Goal: Transaction & Acquisition: Purchase product/service

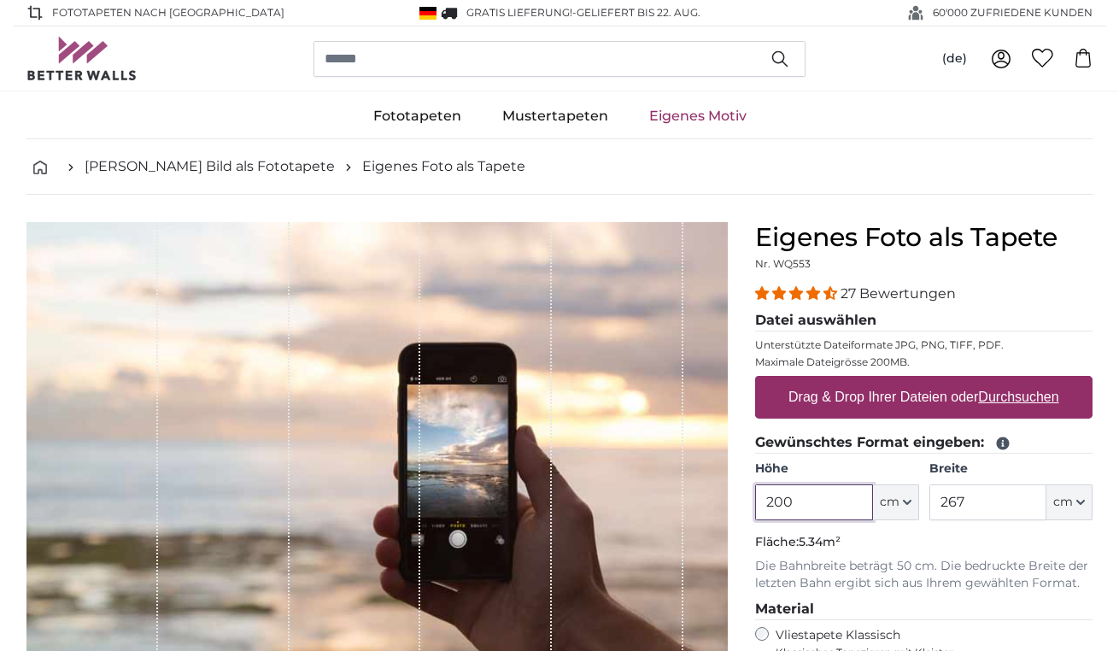
drag, startPoint x: 803, startPoint y: 500, endPoint x: 762, endPoint y: 498, distance: 41.1
click at [762, 498] on input "200" at bounding box center [813, 502] width 117 height 36
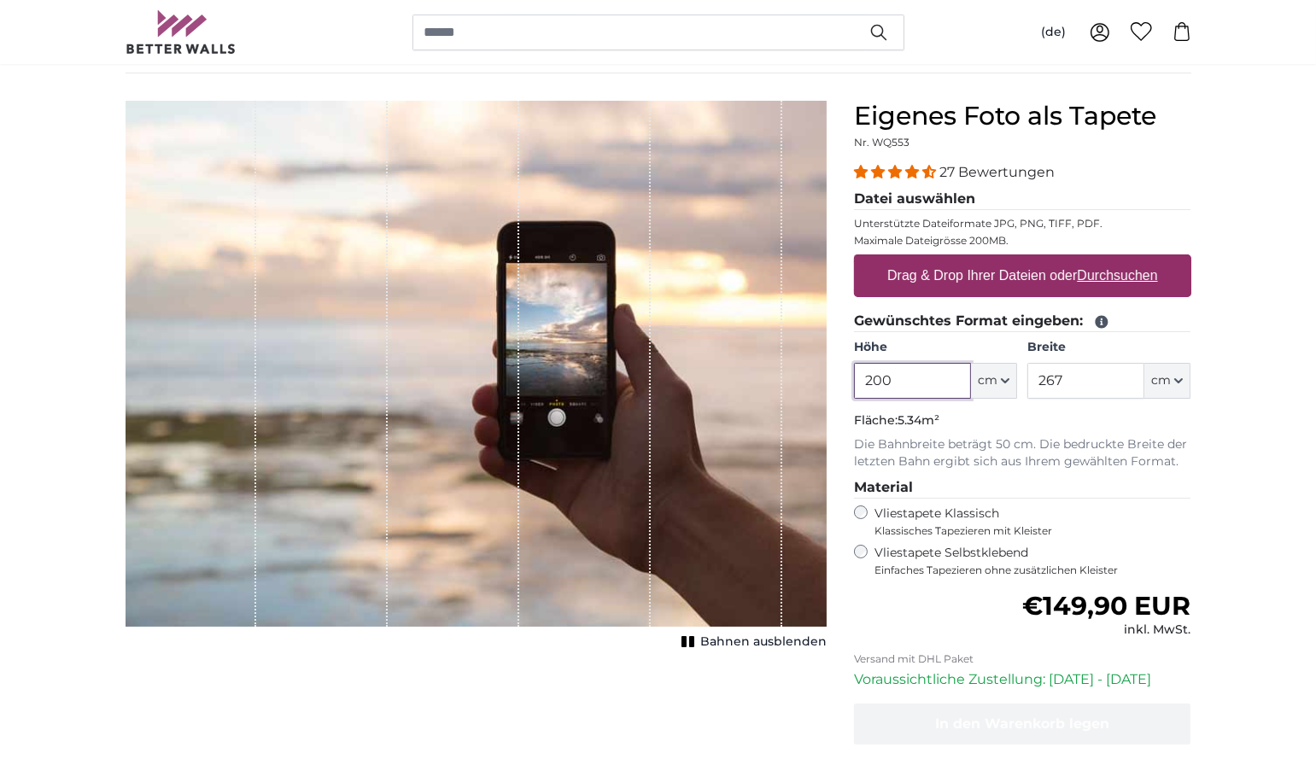
scroll to position [36, 0]
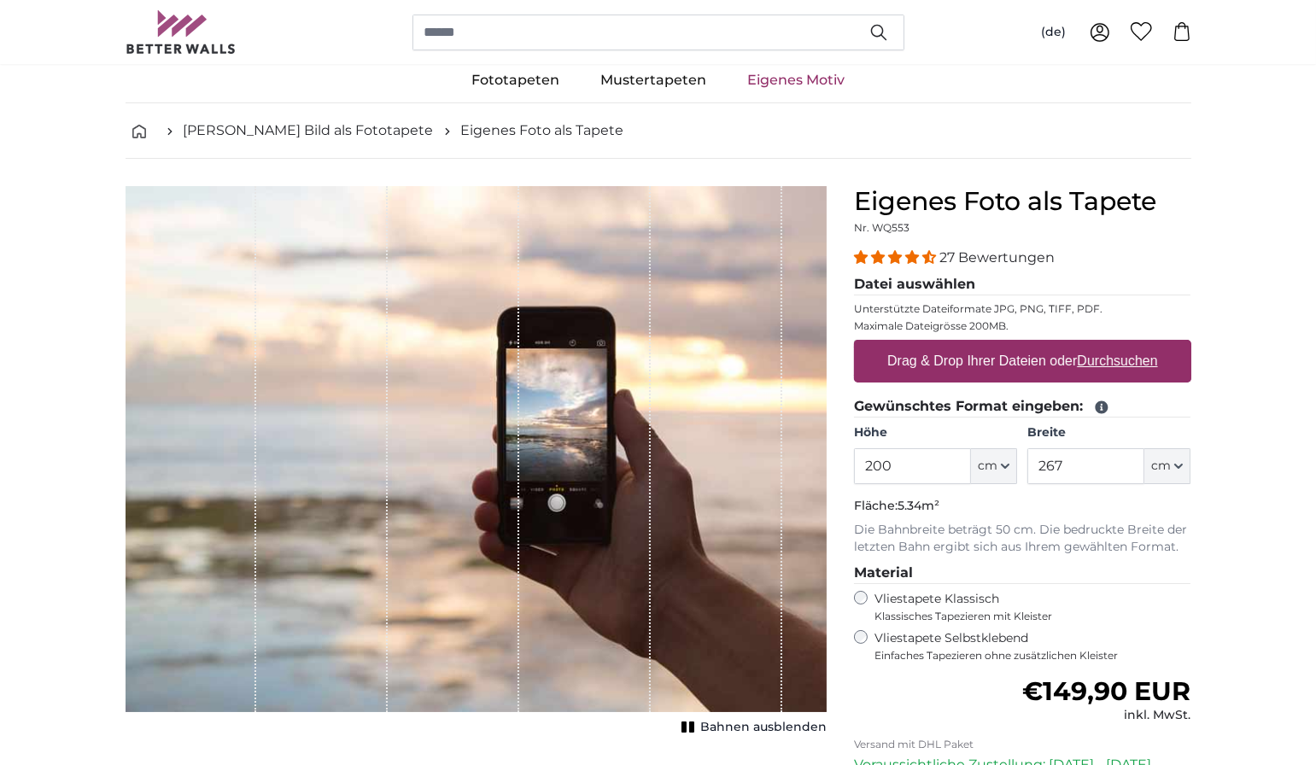
click at [1071, 362] on label "Drag & Drop Ihrer Dateien oder Durchsuchen" at bounding box center [1022, 361] width 284 height 34
click at [1071, 345] on input "Drag & Drop Ihrer Dateien oder Durchsuchen" at bounding box center [1022, 342] width 337 height 5
type input "**********"
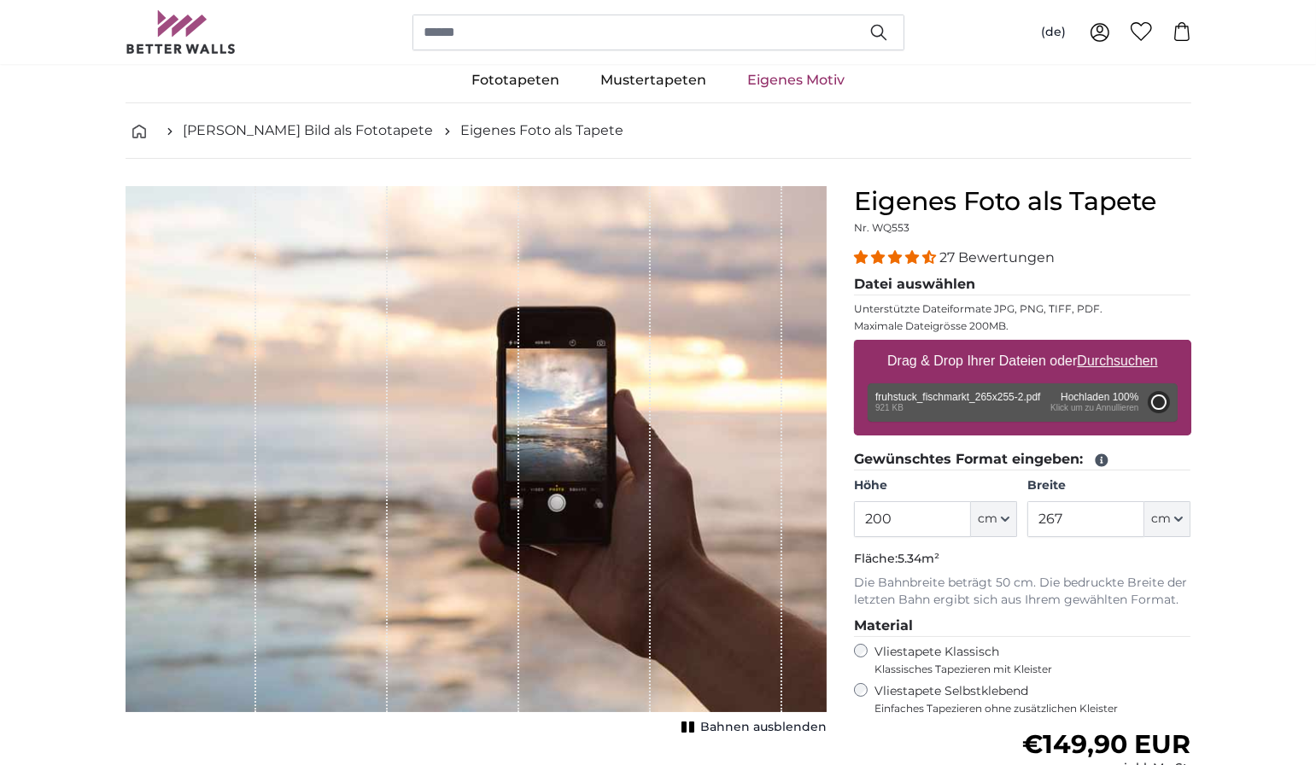
type input "208"
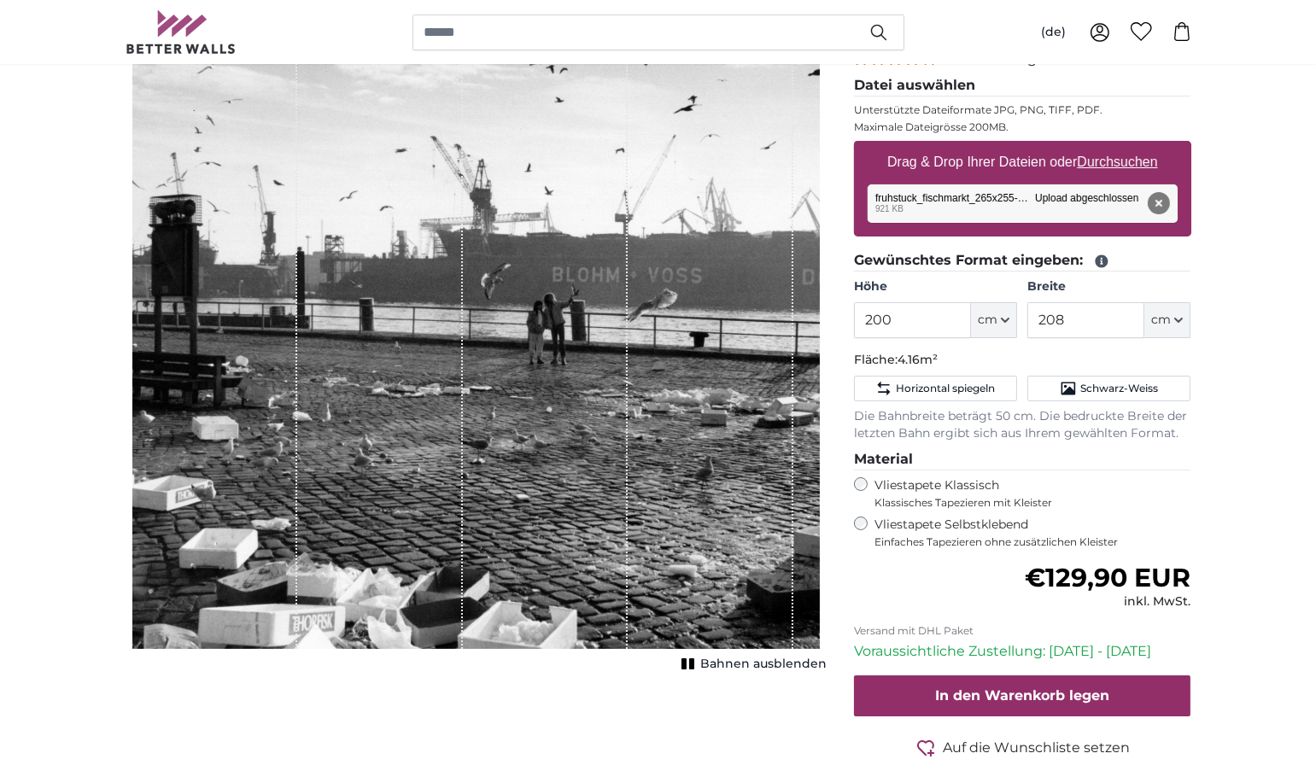
scroll to position [228, 0]
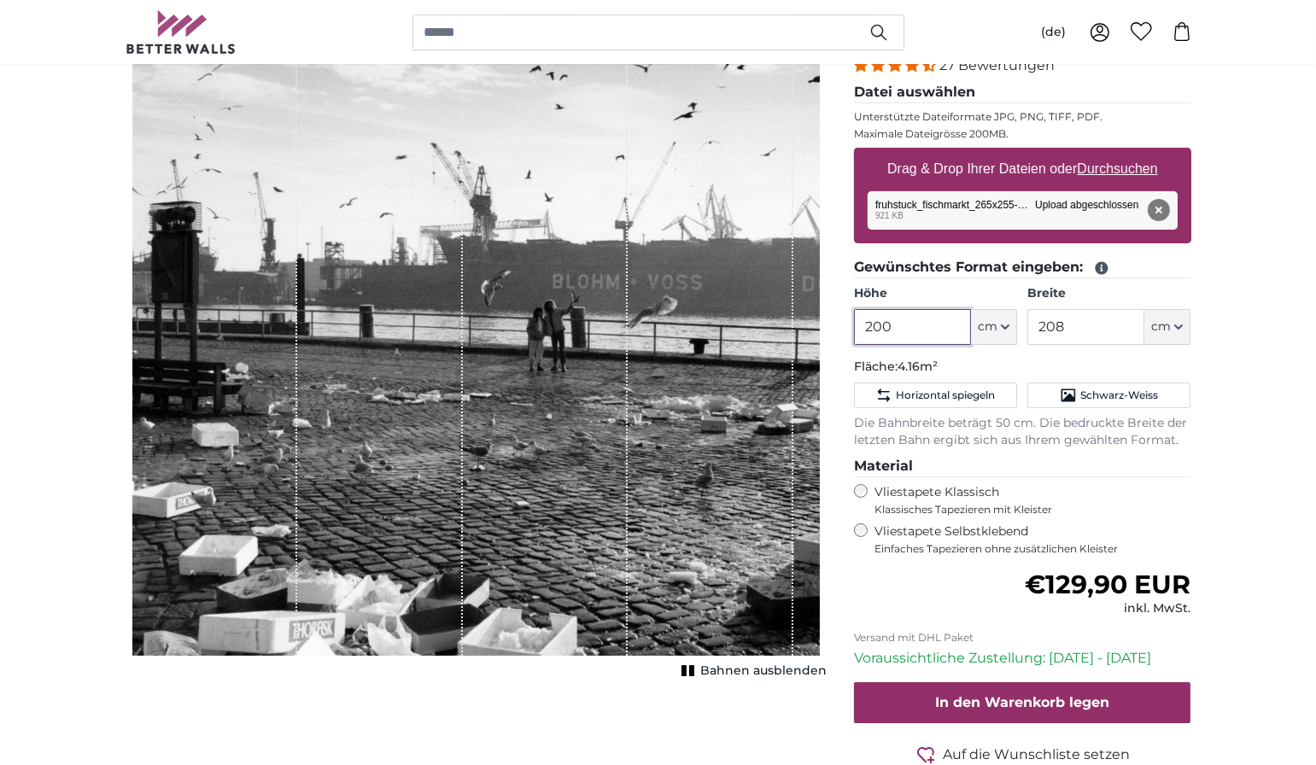
drag, startPoint x: 898, startPoint y: 313, endPoint x: 851, endPoint y: 319, distance: 47.3
click at [851, 319] on div "Eigenes Foto als Tapete Nr. WQ553 27 Bewertungen Datei auswählen Unterstützte D…" at bounding box center [1022, 421] width 365 height 855
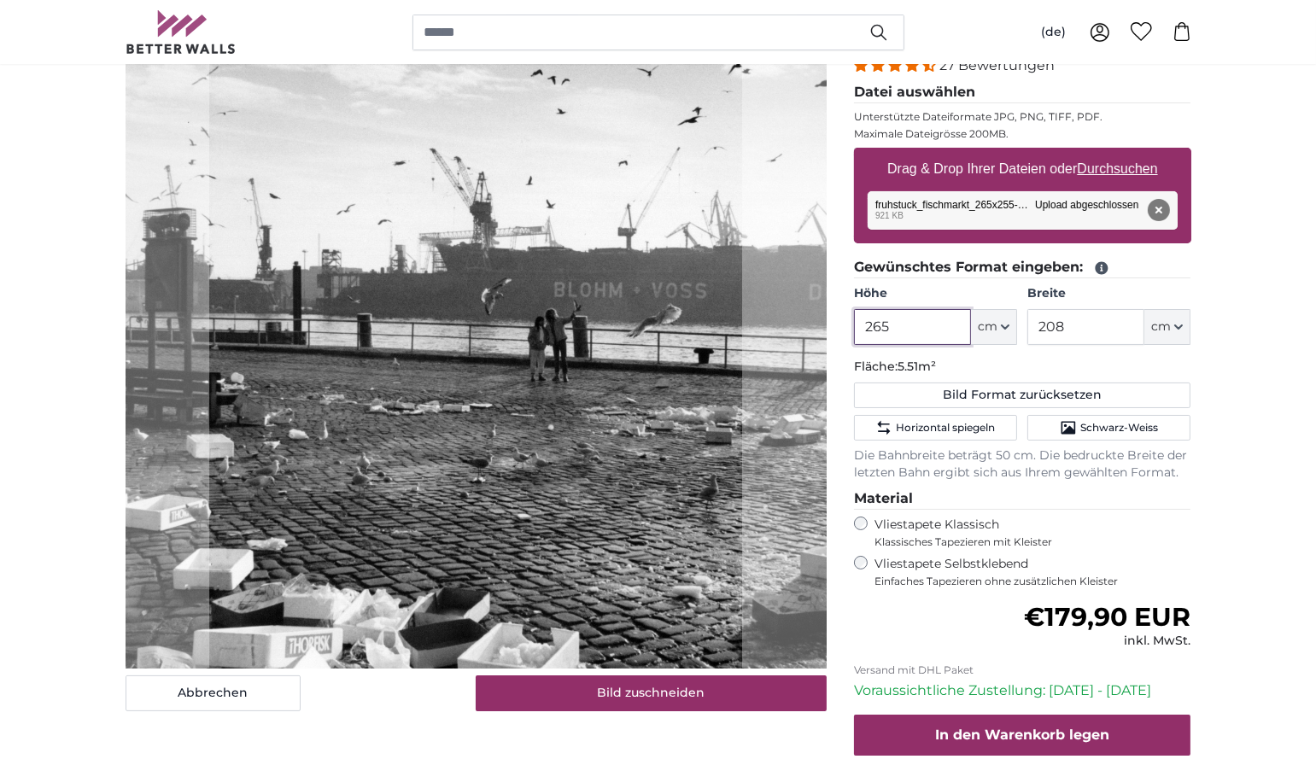
type input "265"
drag, startPoint x: 1068, startPoint y: 323, endPoint x: 1034, endPoint y: 321, distance: 34.2
click at [1034, 321] on input "208" at bounding box center [1085, 327] width 117 height 36
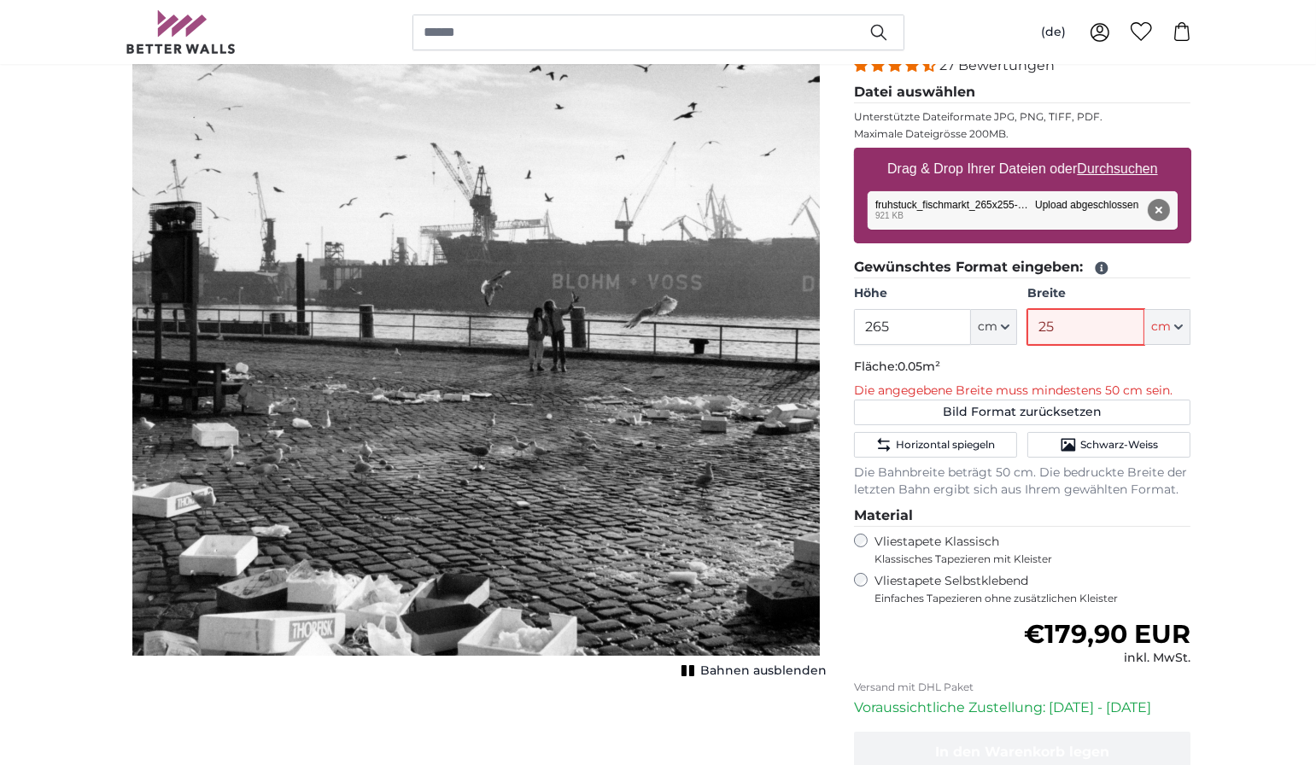
type input "255"
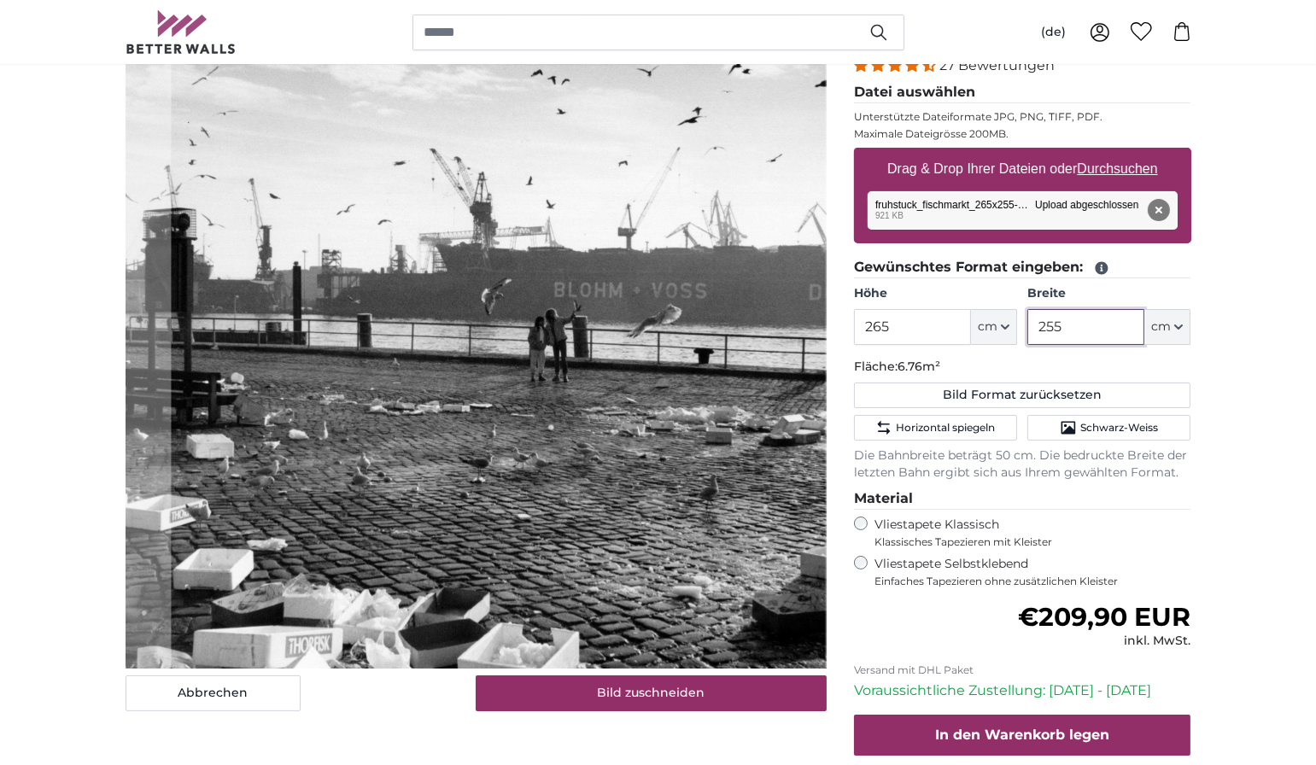
click at [613, 477] on cropper-handle at bounding box center [498, 334] width 654 height 680
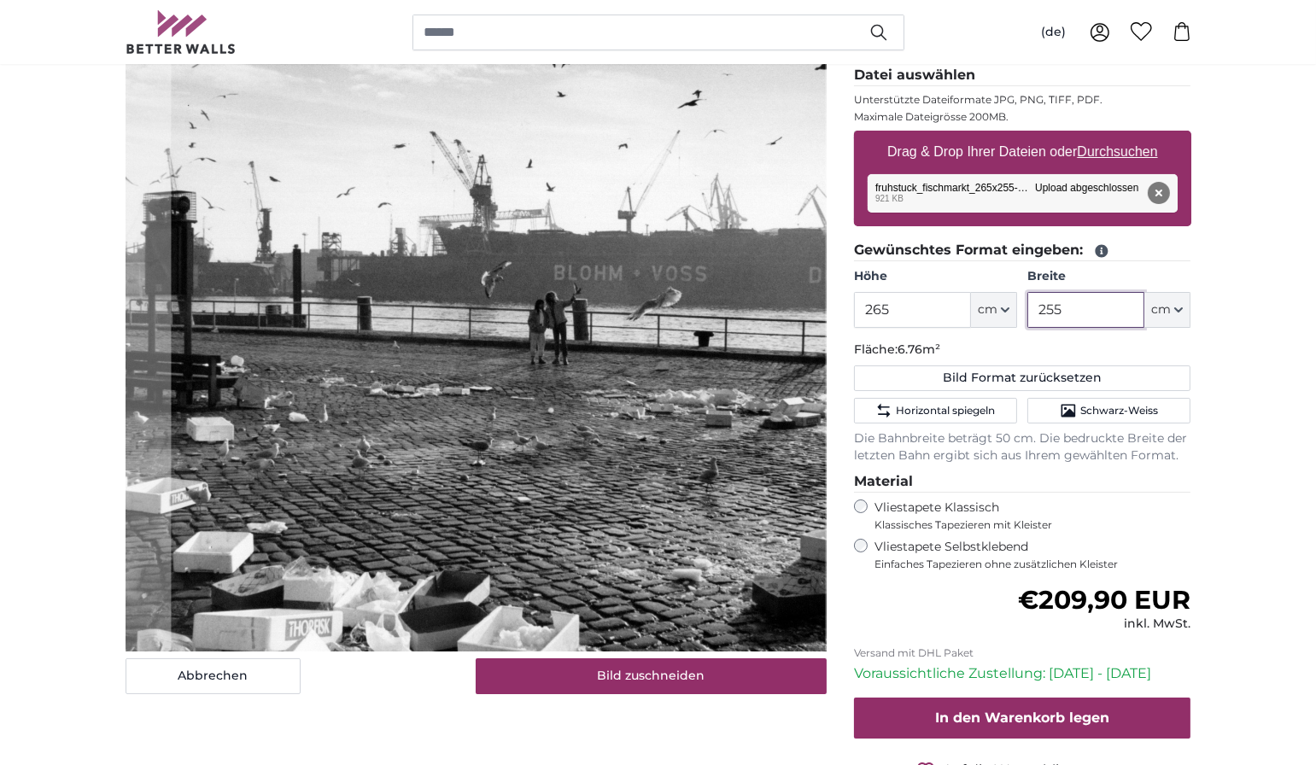
scroll to position [251, 0]
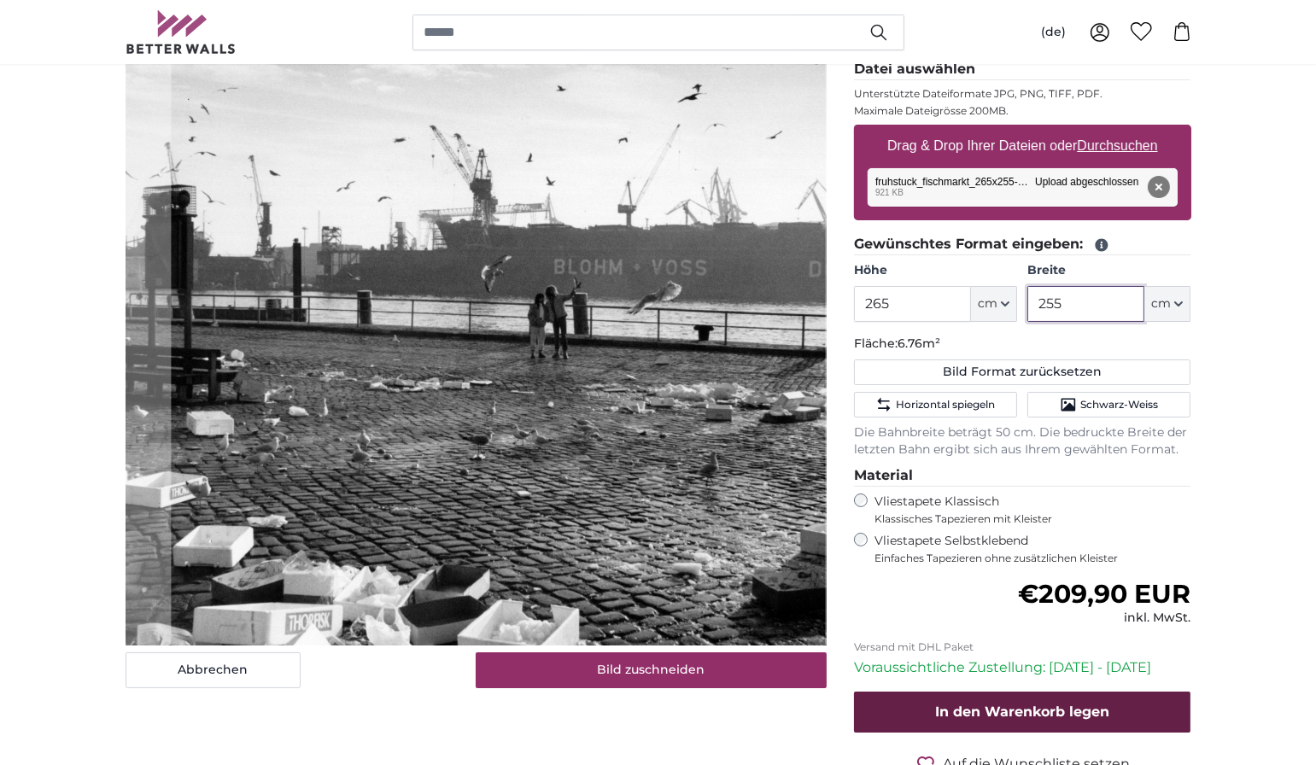
type input "255"
click at [1066, 650] on span "In den Warenkorb legen" at bounding box center [1022, 712] width 174 height 16
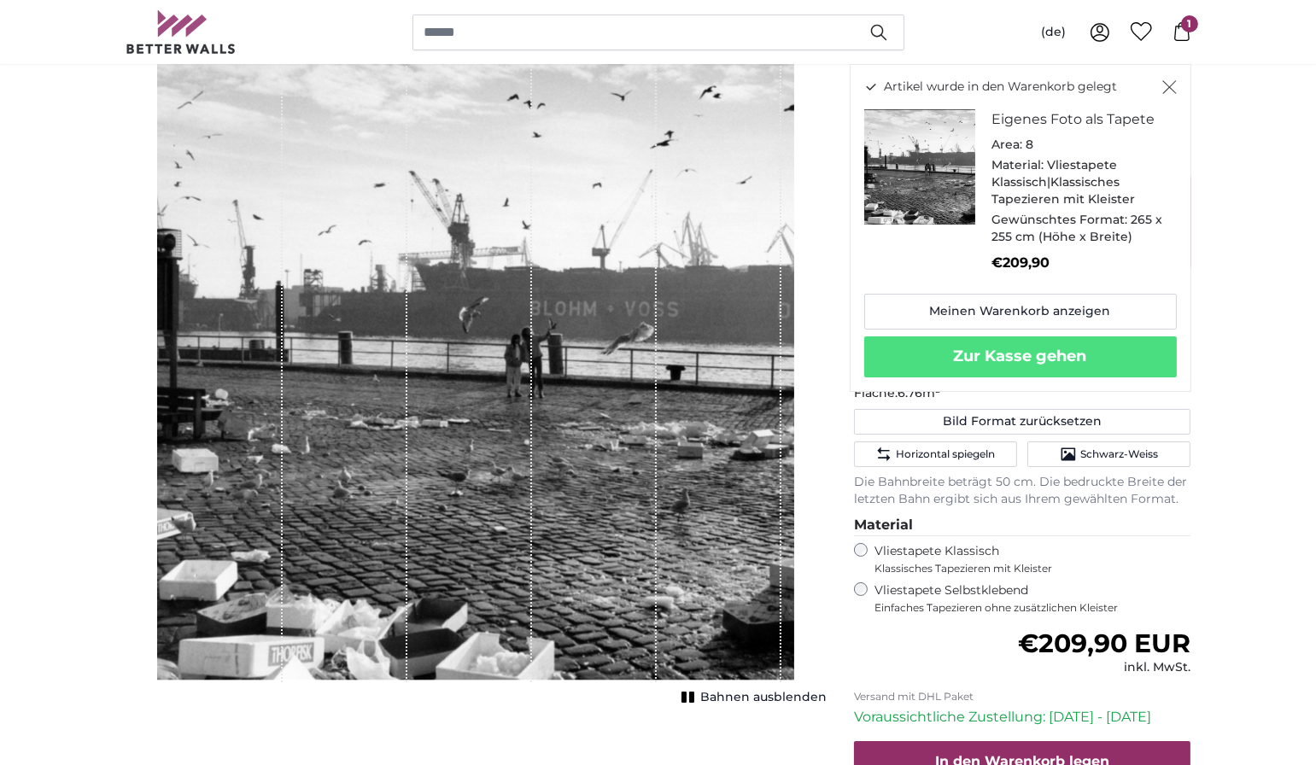
scroll to position [200, 0]
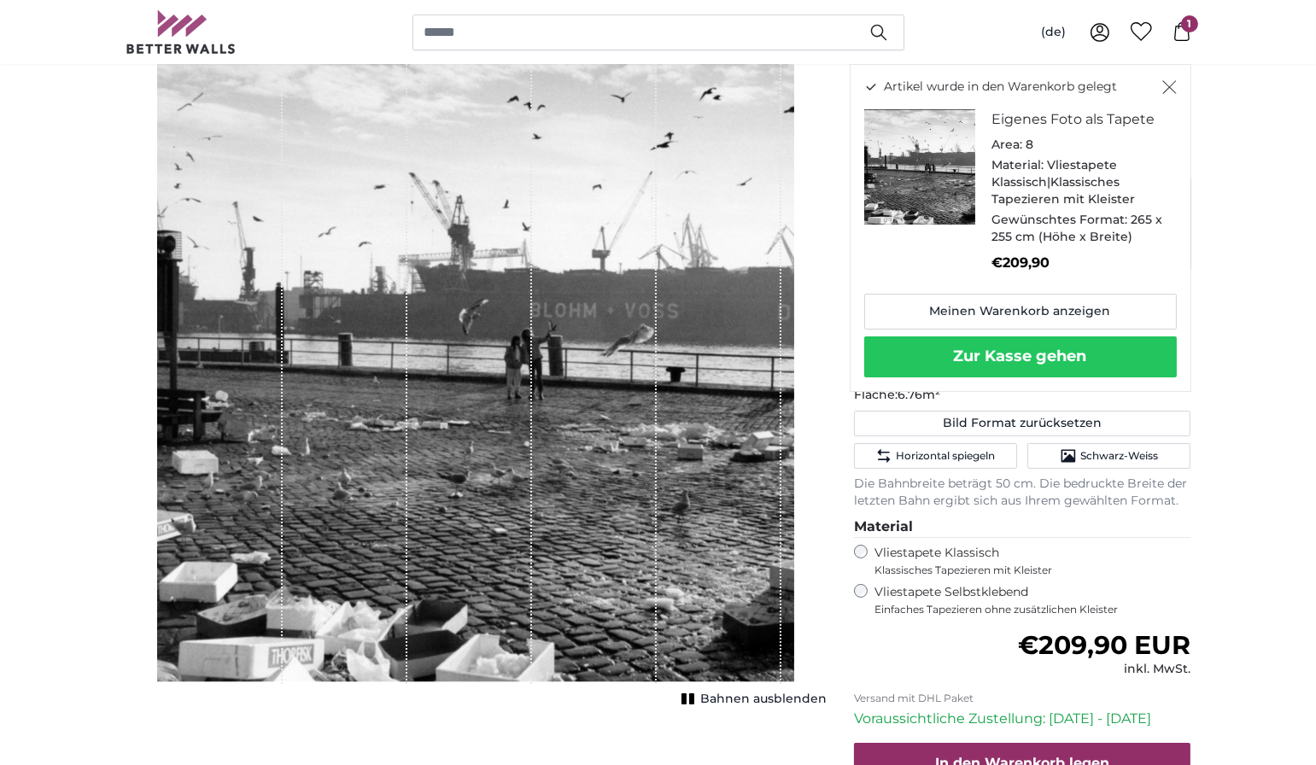
click at [1058, 348] on button "Zur Kasse gehen" at bounding box center [1020, 356] width 312 height 41
